Goal: Transaction & Acquisition: Purchase product/service

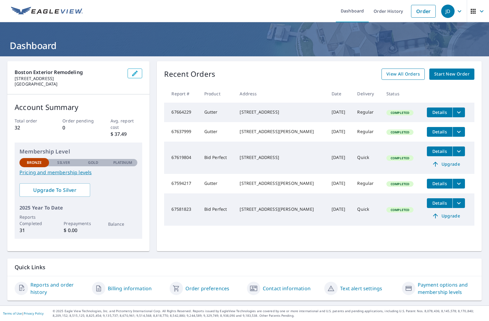
click at [398, 77] on span "View All Orders" at bounding box center [404, 74] width 34 height 8
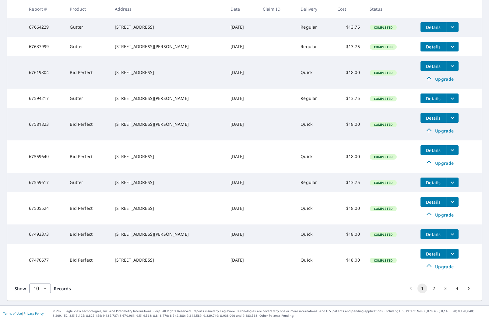
scroll to position [130, 0]
drag, startPoint x: 46, startPoint y: 289, endPoint x: 42, endPoint y: 303, distance: 15.2
click at [46, 289] on body "JD JD Dashboard Order History Order JD Dashboard / Order History Order History …" at bounding box center [244, 160] width 489 height 321
click at [42, 308] on li "100" at bounding box center [40, 308] width 22 height 11
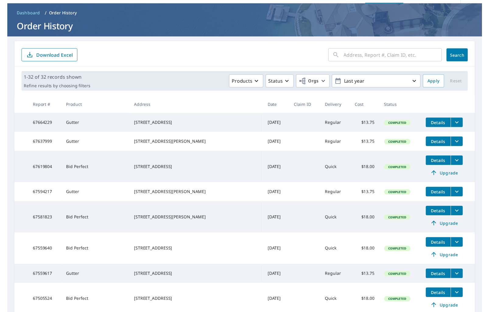
scroll to position [3, 0]
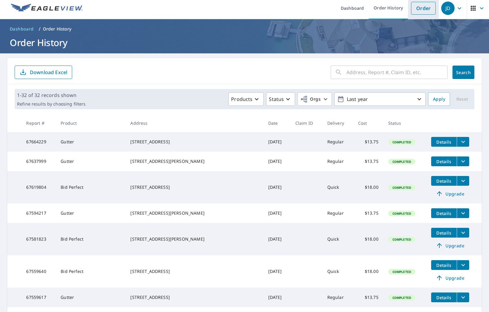
click at [426, 8] on link "Order" at bounding box center [423, 8] width 25 height 13
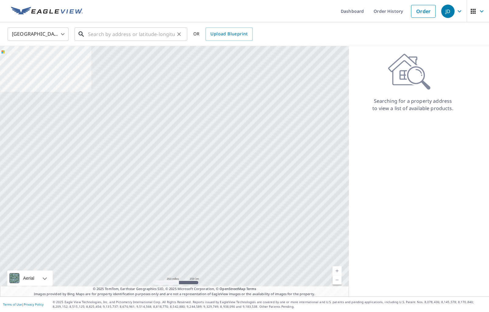
click at [127, 36] on input "text" at bounding box center [131, 34] width 87 height 17
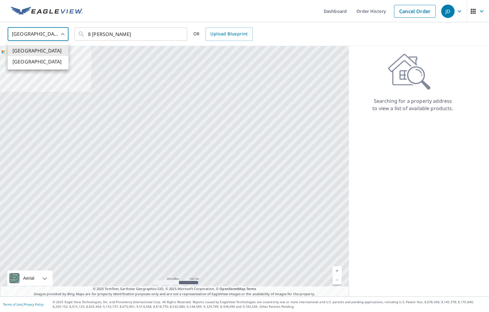
click at [47, 35] on body "JD JD Dashboard Order History Cancel Order JD United States [GEOGRAPHIC_DATA] ​…" at bounding box center [244, 156] width 489 height 312
click at [104, 36] on div at bounding box center [244, 156] width 489 height 312
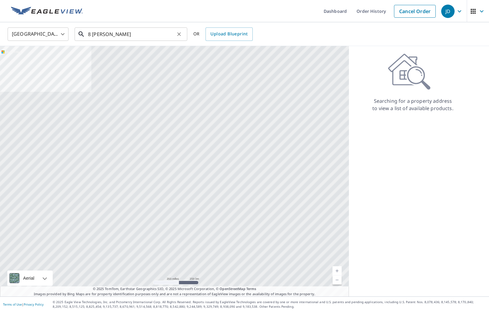
click at [117, 35] on input "8 [PERSON_NAME]" at bounding box center [131, 34] width 87 height 17
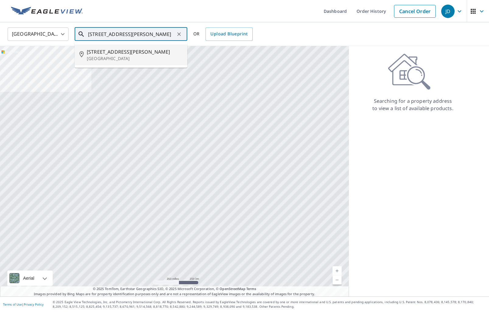
click at [165, 60] on p "[GEOGRAPHIC_DATA]" at bounding box center [135, 58] width 96 height 6
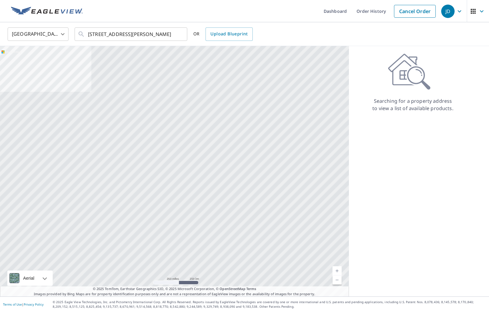
type input "[STREET_ADDRESS][PERSON_NAME]"
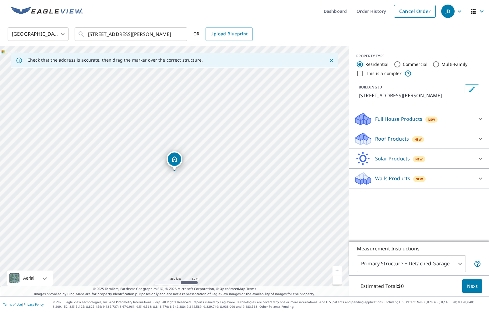
click at [429, 120] on span "New" at bounding box center [431, 119] width 7 height 5
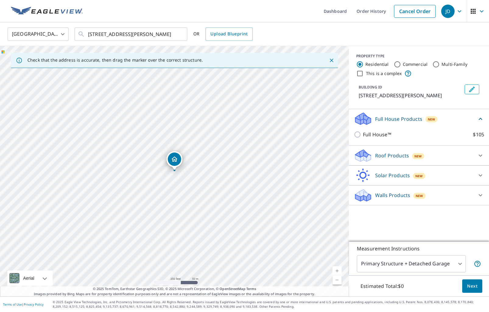
click at [439, 118] on div "Full House Products New" at bounding box center [415, 119] width 123 height 14
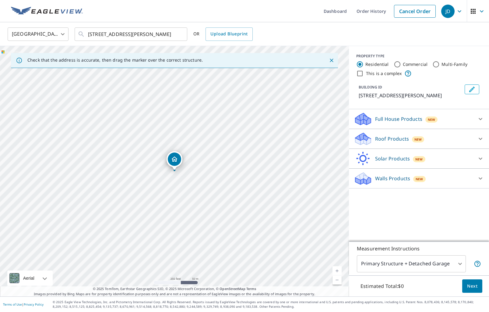
click at [436, 140] on div "Roof Products New" at bounding box center [413, 139] width 119 height 14
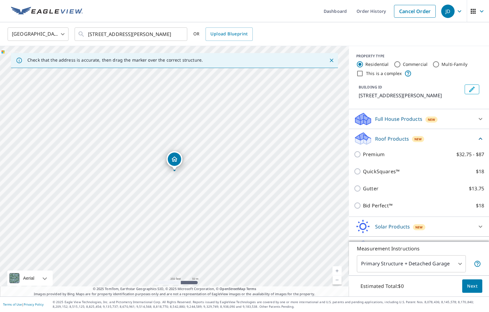
click at [437, 140] on div "Roof Products New" at bounding box center [415, 138] width 123 height 14
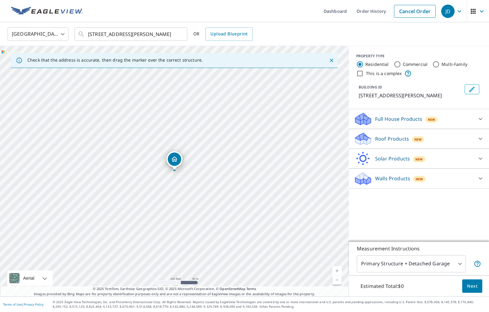
click at [442, 184] on div "Walls Products New Walls, Windows & Doors $78 Walls $40" at bounding box center [419, 178] width 140 height 20
click at [442, 182] on div "Walls Products New" at bounding box center [413, 178] width 119 height 14
click at [364, 206] on div "Walls $40" at bounding box center [419, 210] width 130 height 17
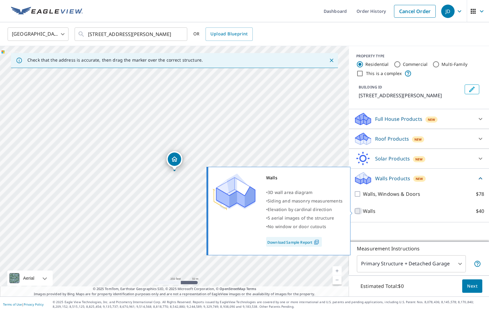
click at [363, 208] on input "Walls $40" at bounding box center [358, 210] width 9 height 7
checkbox input "true"
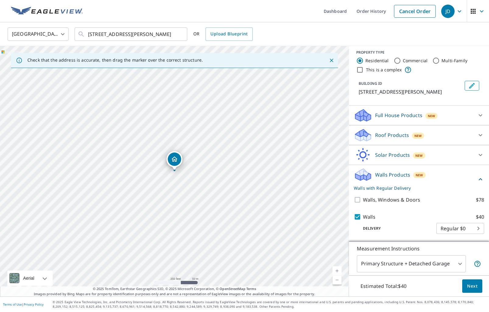
scroll to position [4, 0]
click at [407, 261] on body "JD JD Dashboard Order History Cancel Order JD [GEOGRAPHIC_DATA] [GEOGRAPHIC_DAT…" at bounding box center [244, 156] width 489 height 312
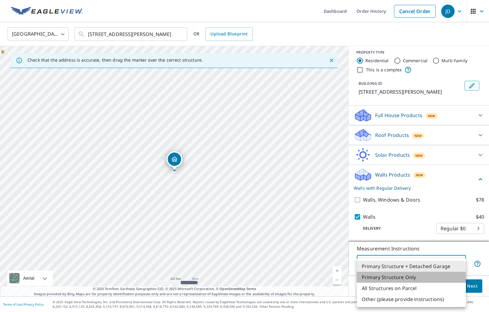
click at [418, 276] on li "Primary Structure Only" at bounding box center [411, 276] width 109 height 11
type input "2"
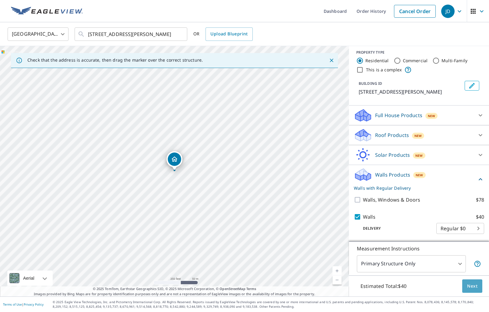
click at [473, 281] on button "Next" at bounding box center [472, 286] width 20 height 14
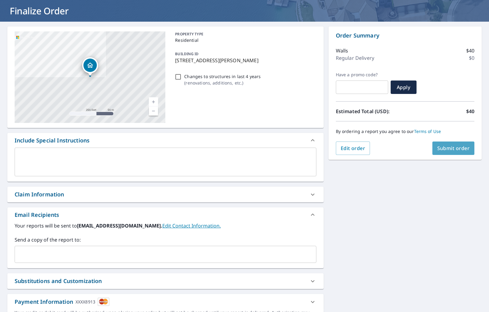
click at [451, 152] on button "Submit order" at bounding box center [454, 147] width 42 height 13
